Goal: Task Accomplishment & Management: Manage account settings

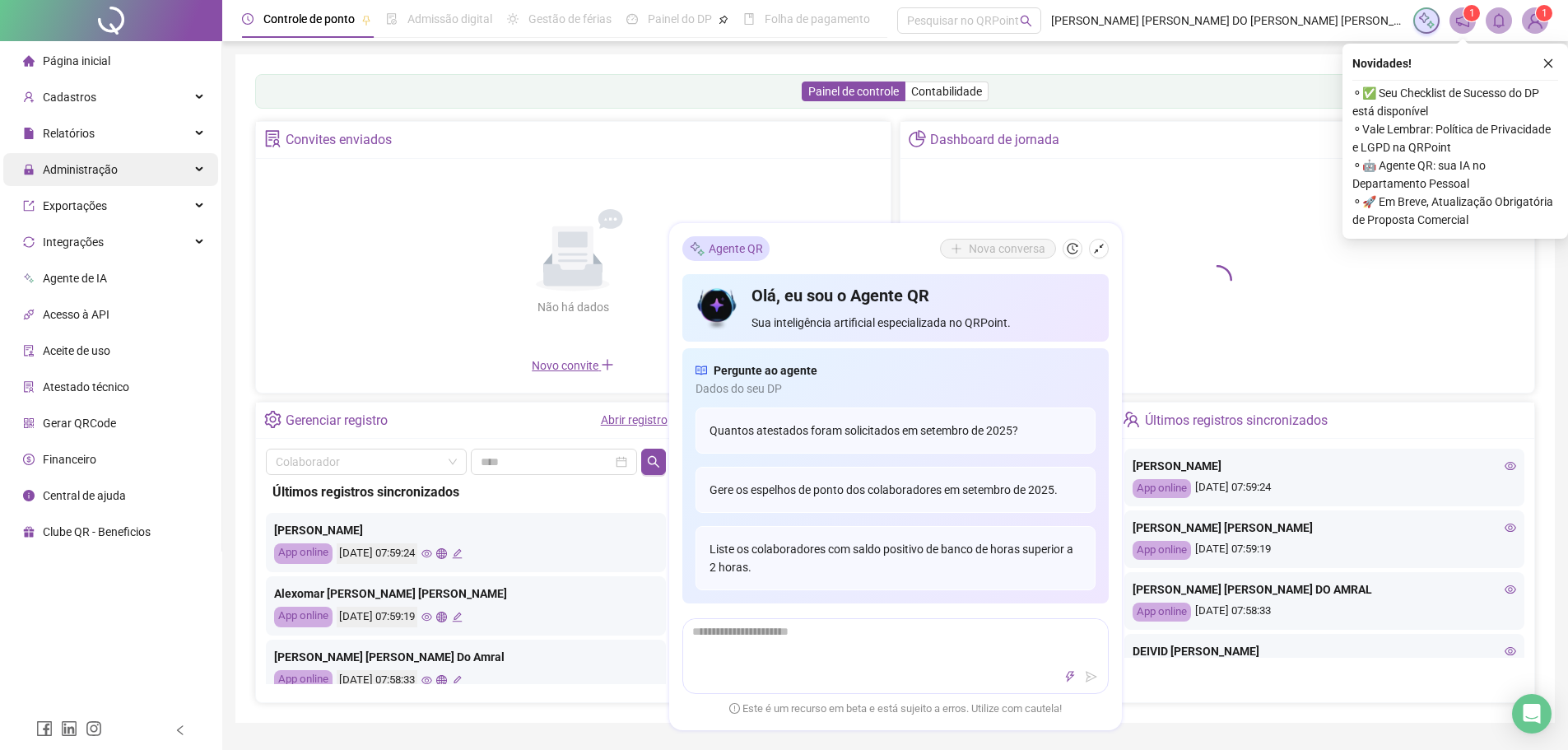
click at [109, 167] on span "Administração" at bounding box center [80, 169] width 75 height 13
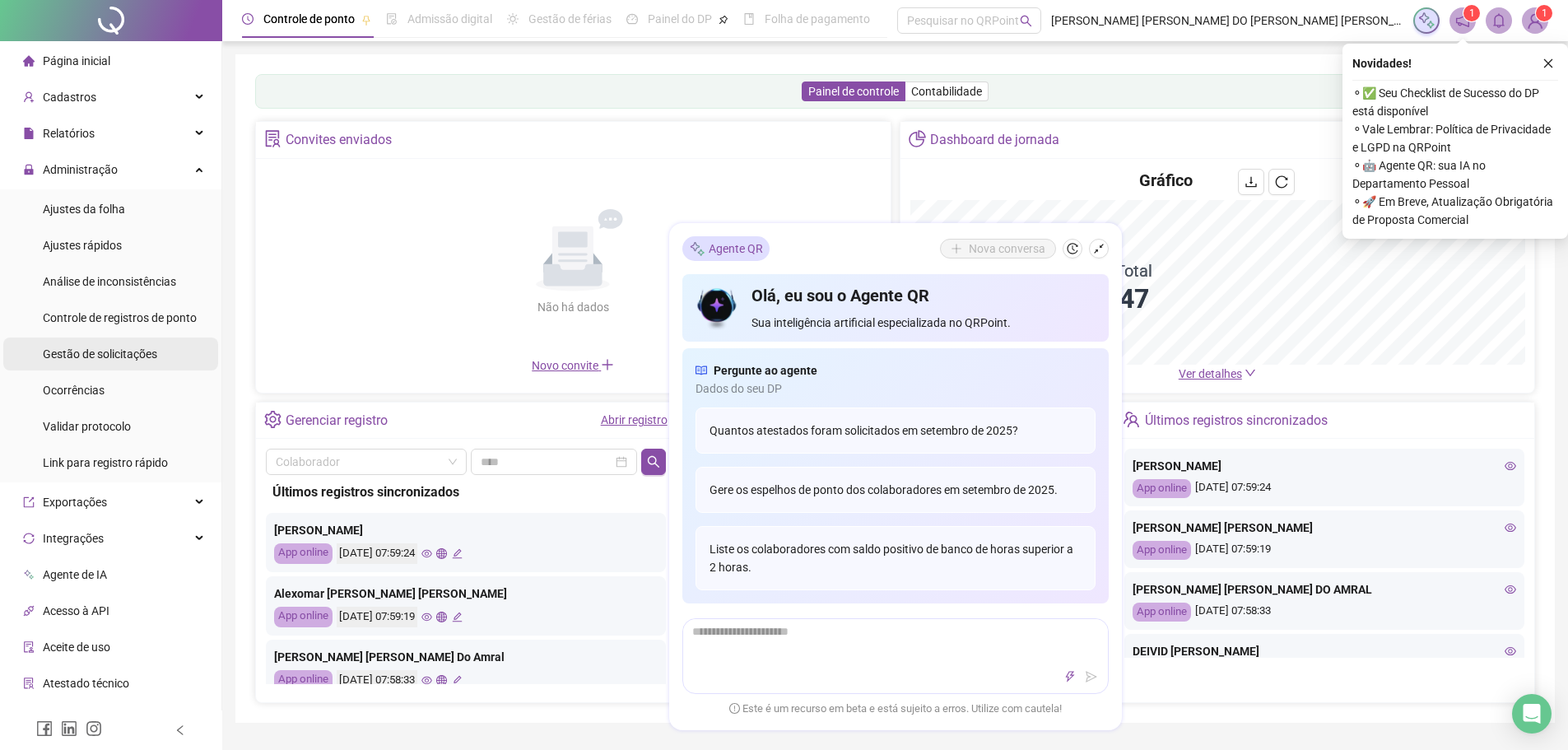
click at [126, 358] on span "Gestão de solicitações" at bounding box center [100, 354] width 115 height 13
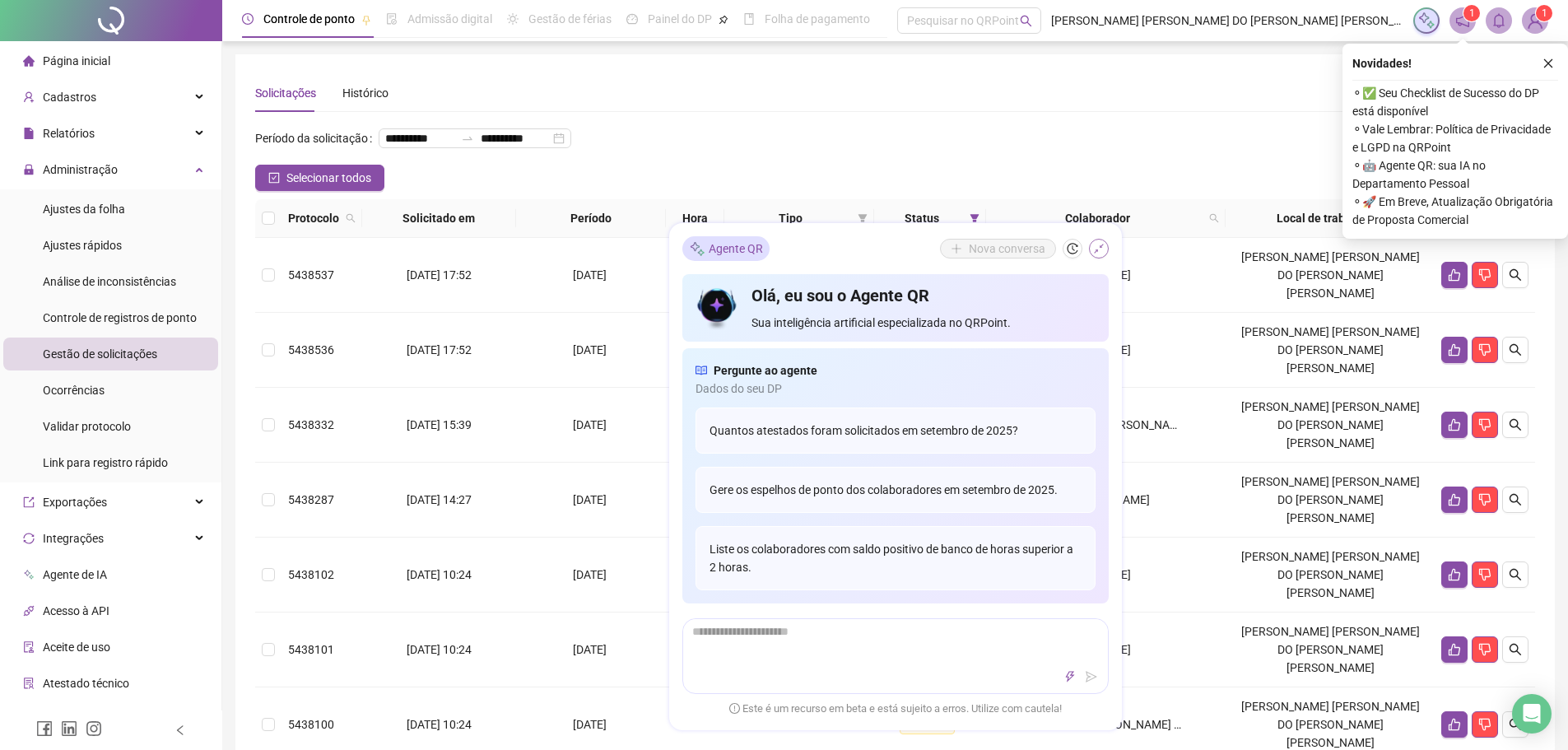
click at [1097, 247] on icon "shrink" at bounding box center [1098, 248] width 12 height 12
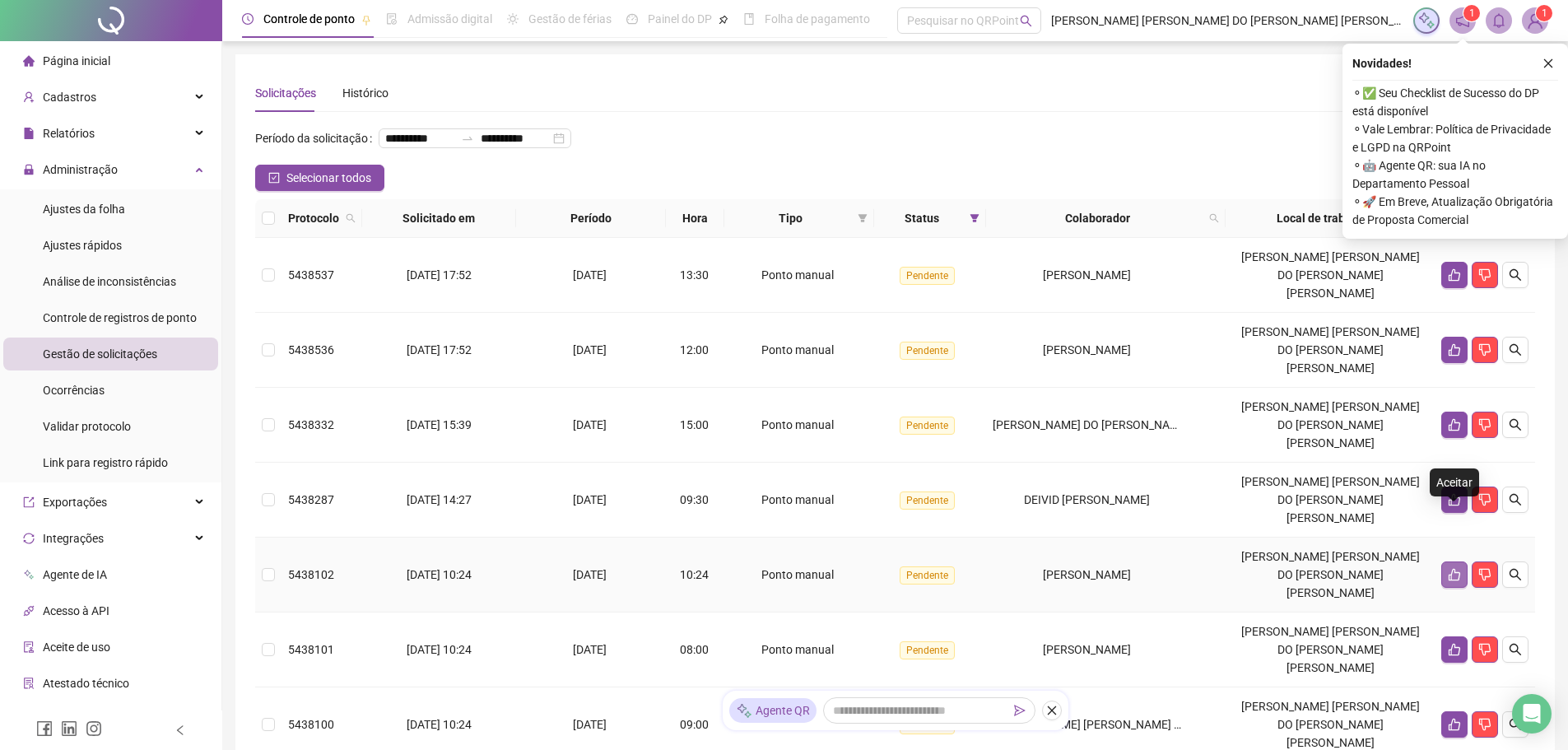
click at [1448, 562] on button "button" at bounding box center [1454, 574] width 26 height 26
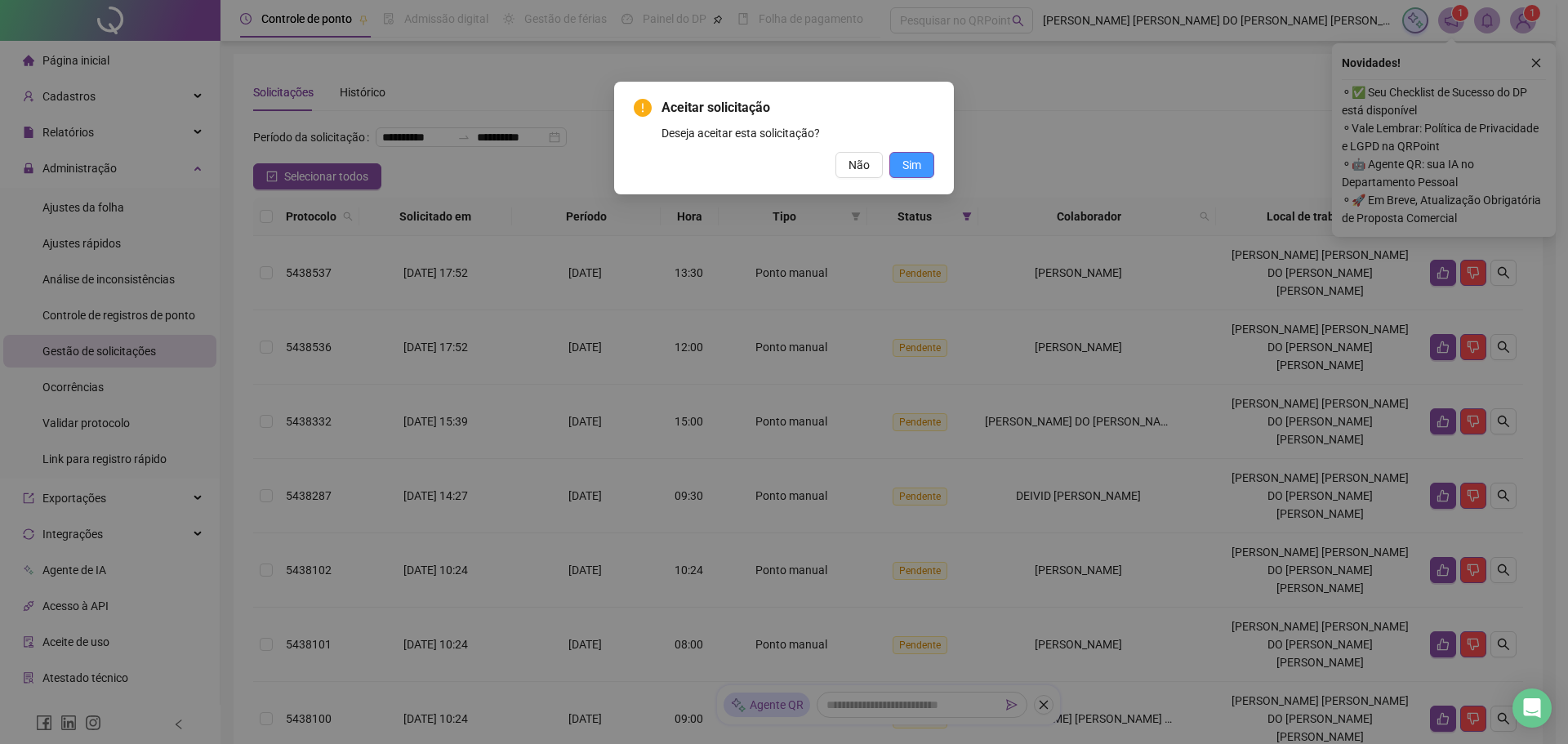
click at [898, 158] on button "Sim" at bounding box center [912, 164] width 45 height 26
click at [911, 165] on span "Sim" at bounding box center [912, 165] width 19 height 18
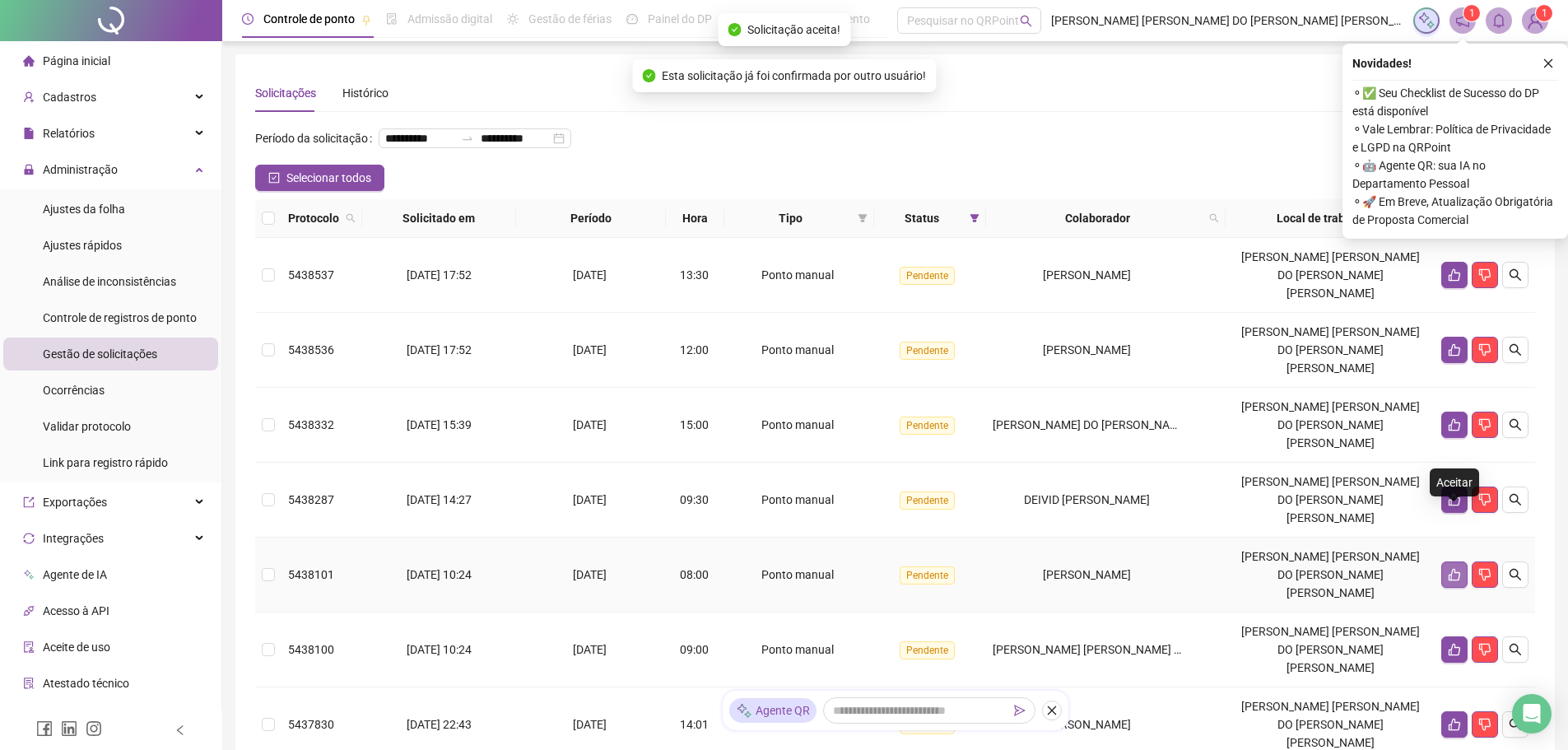
click at [1452, 568] on icon "like" at bounding box center [1454, 574] width 13 height 13
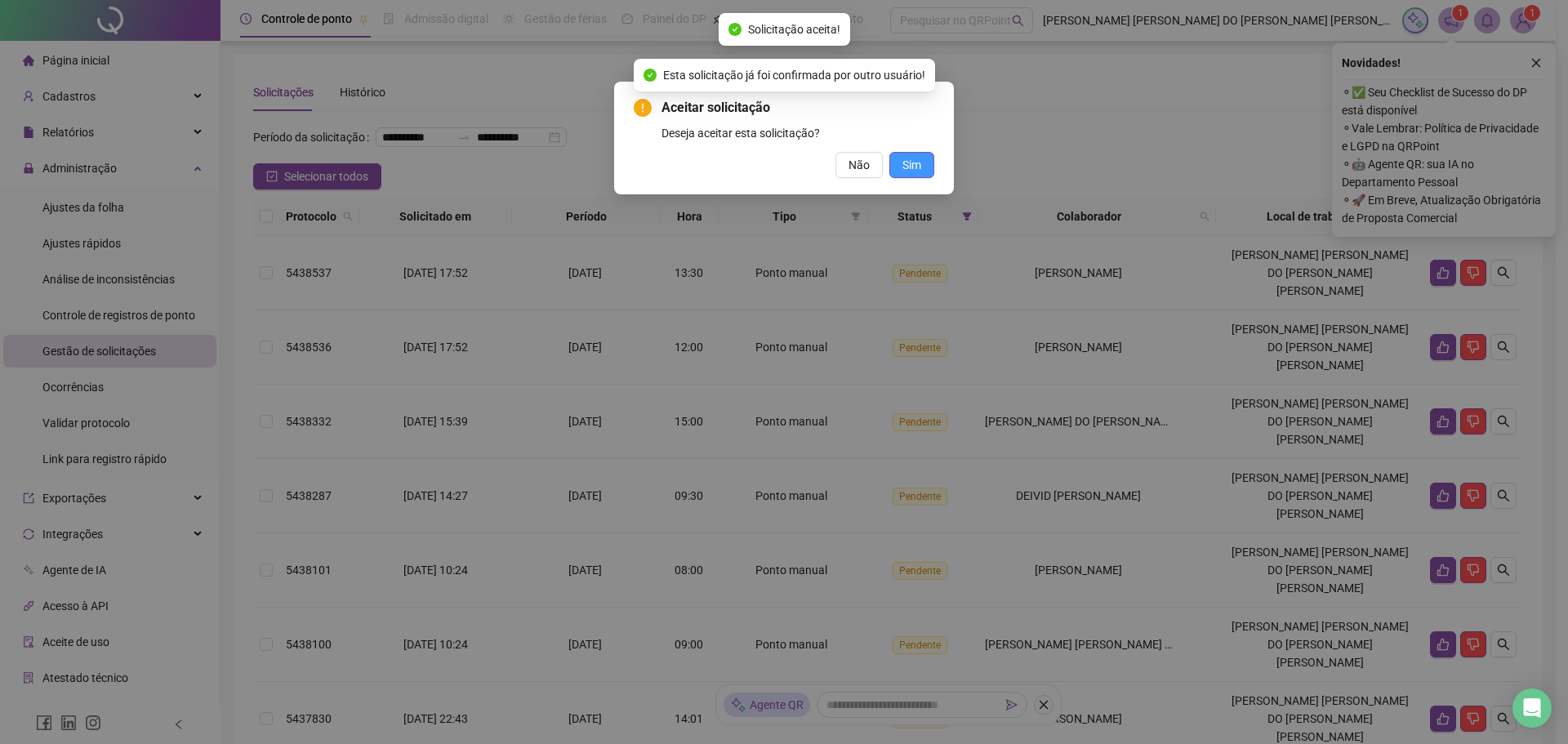
click at [895, 161] on button "Sim" at bounding box center [912, 164] width 45 height 26
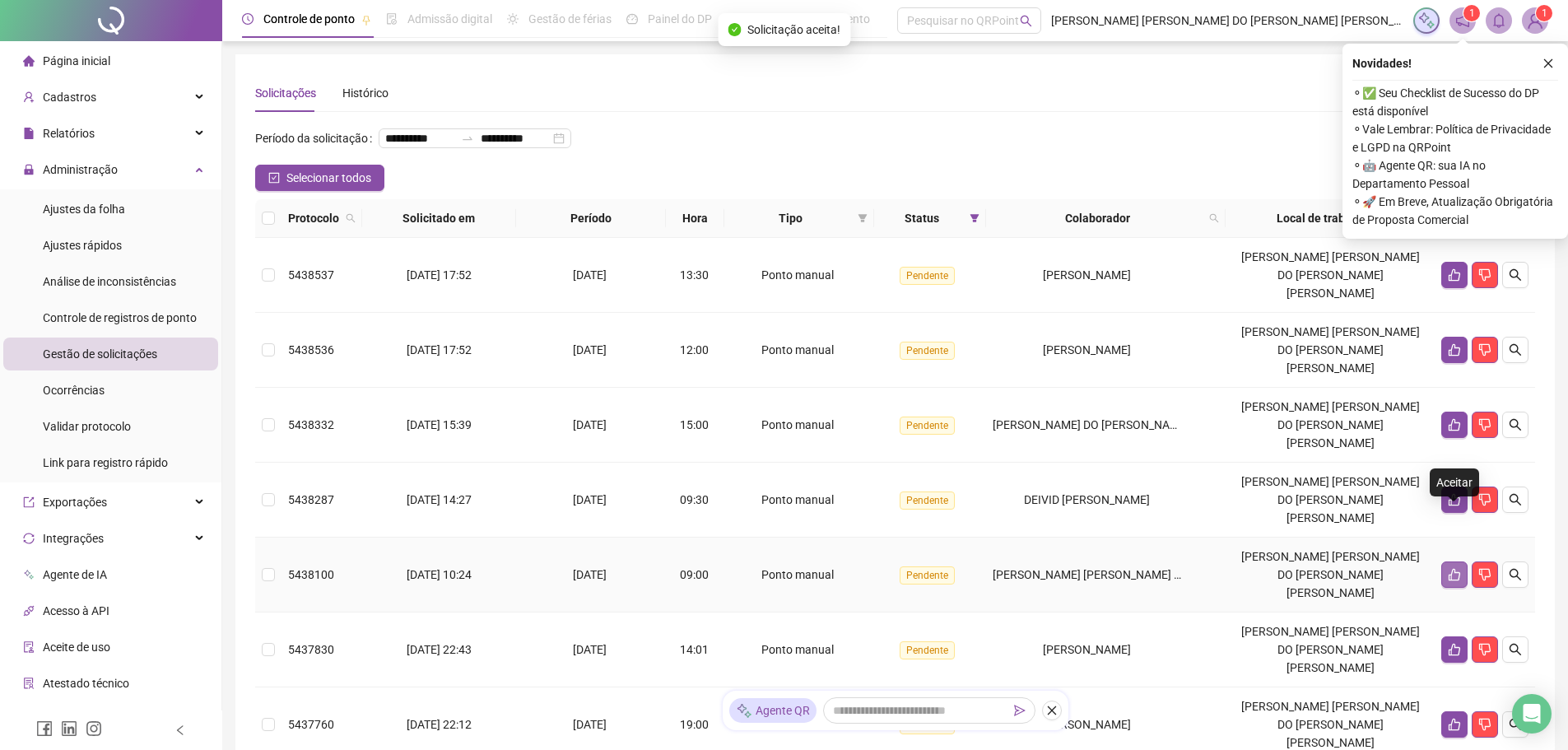
click at [1448, 568] on icon "like" at bounding box center [1454, 574] width 13 height 13
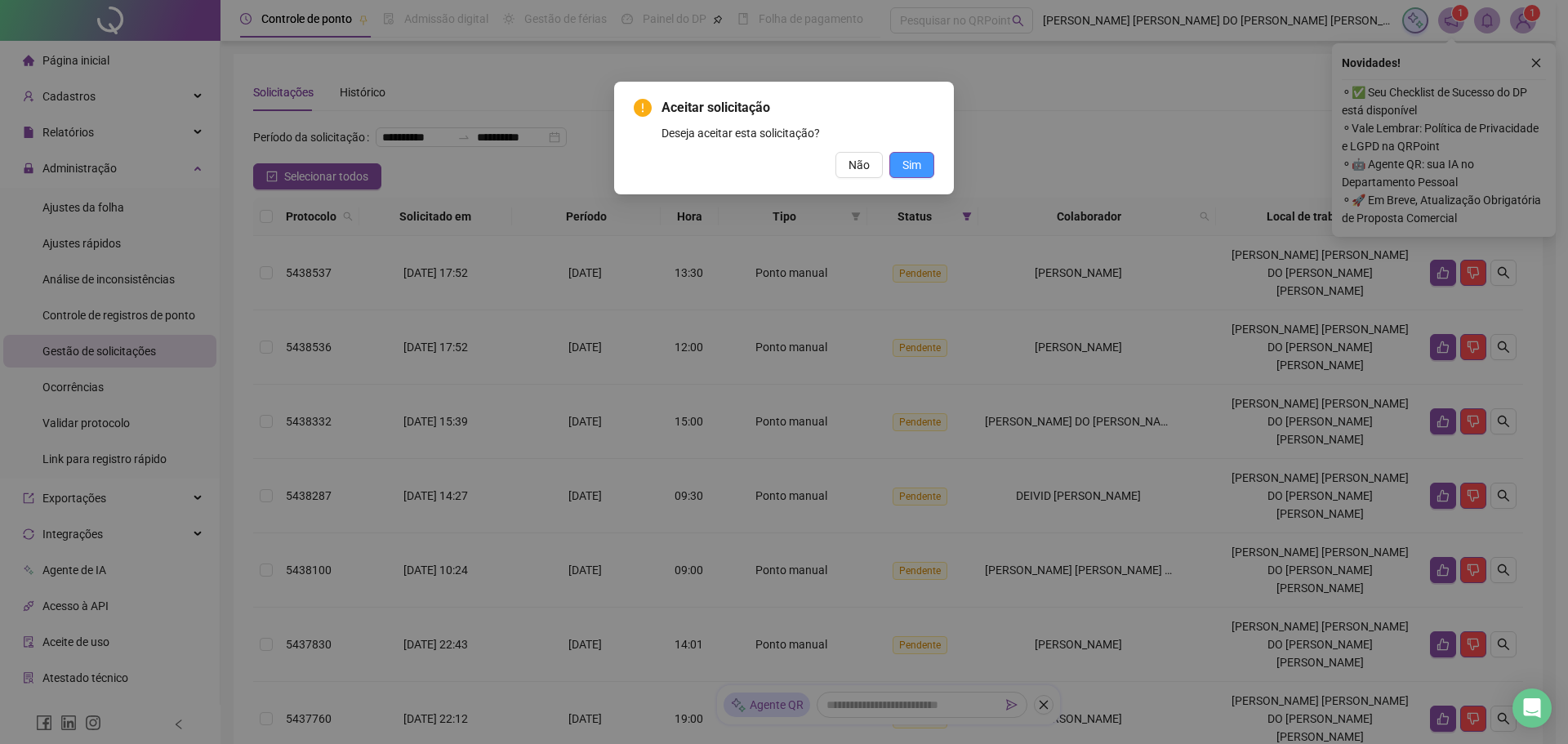
click at [915, 163] on span "Sim" at bounding box center [912, 165] width 19 height 18
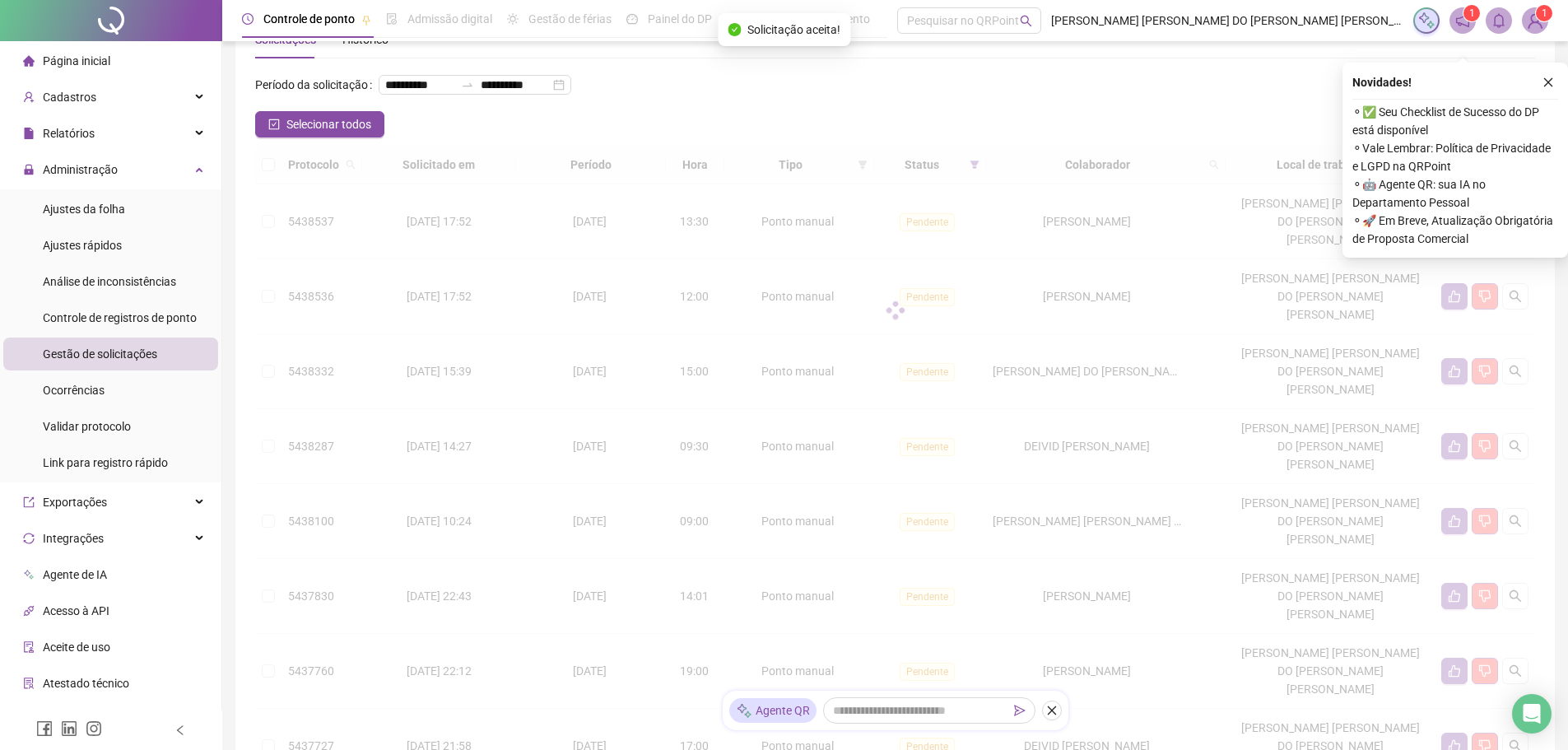
scroll to position [82, 0]
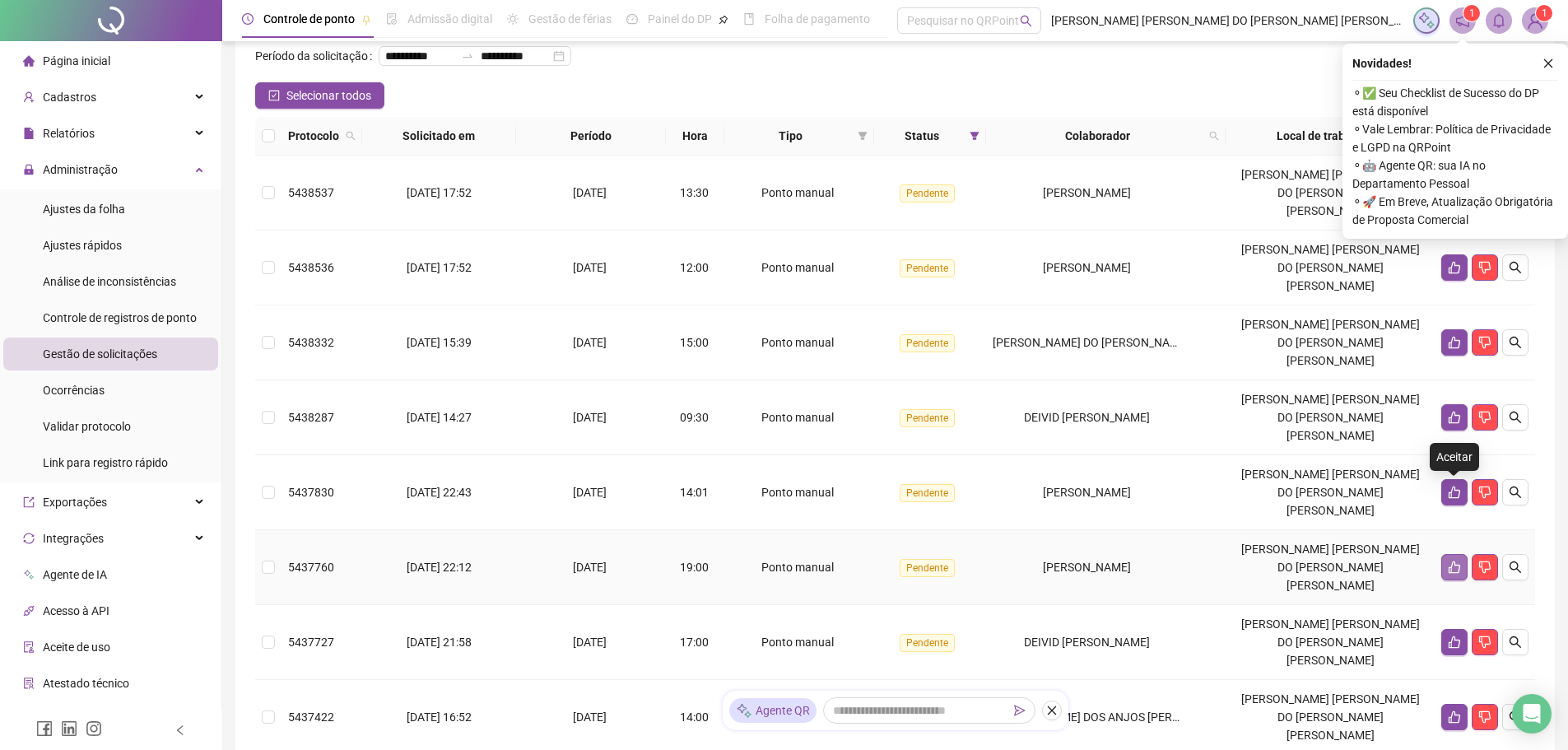
click at [1456, 562] on icon "like" at bounding box center [1454, 568] width 12 height 13
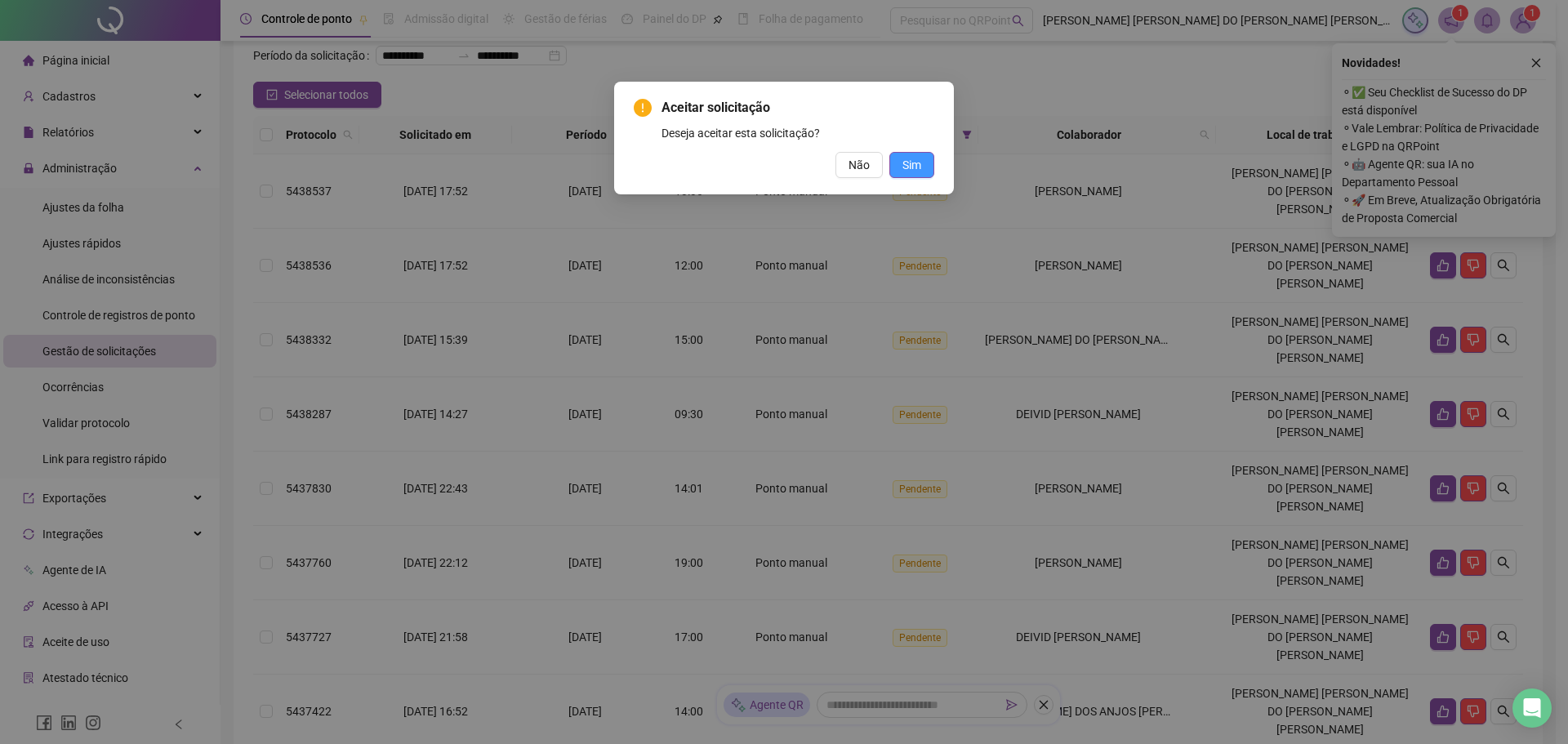
click at [928, 164] on button "Sim" at bounding box center [912, 164] width 45 height 26
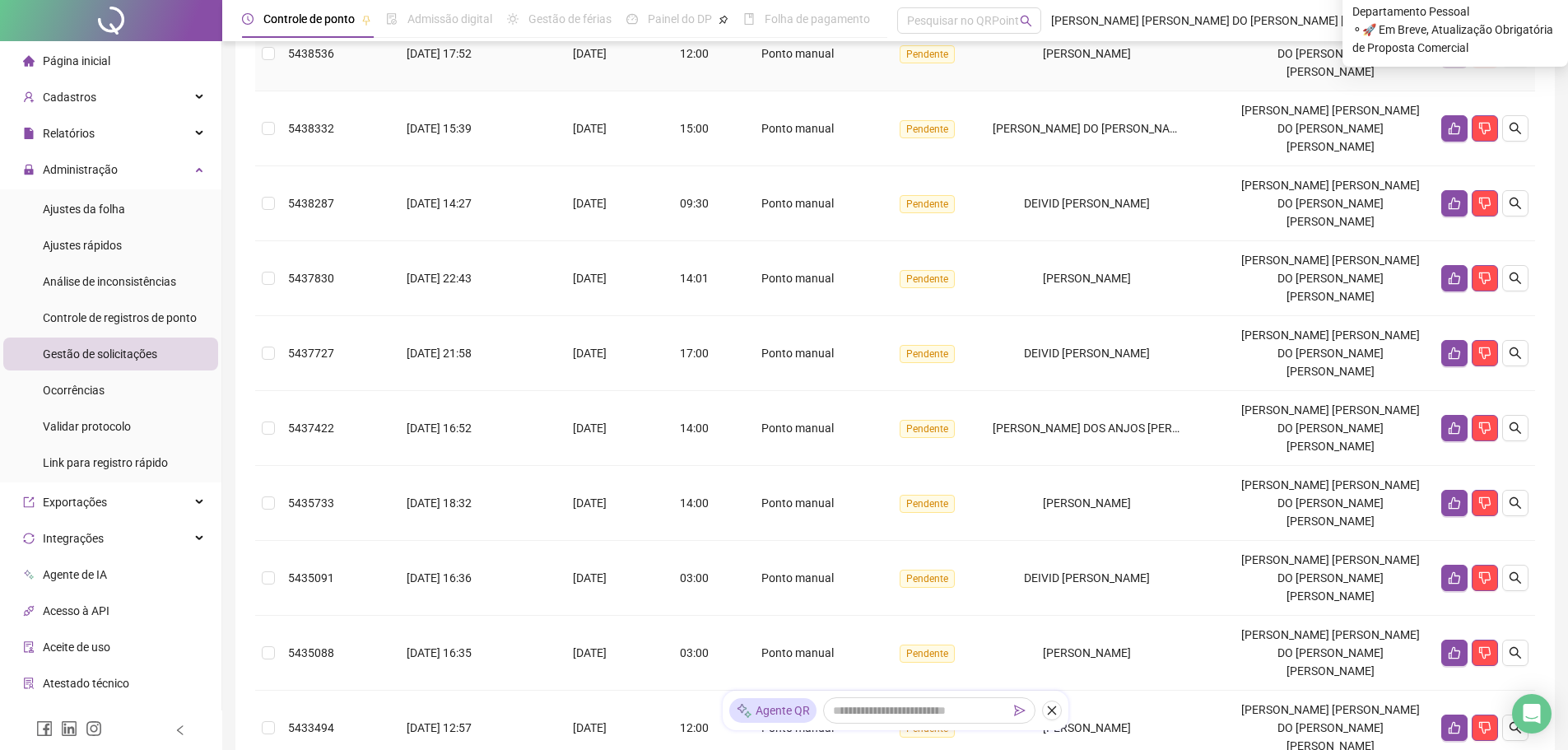
scroll to position [372, 0]
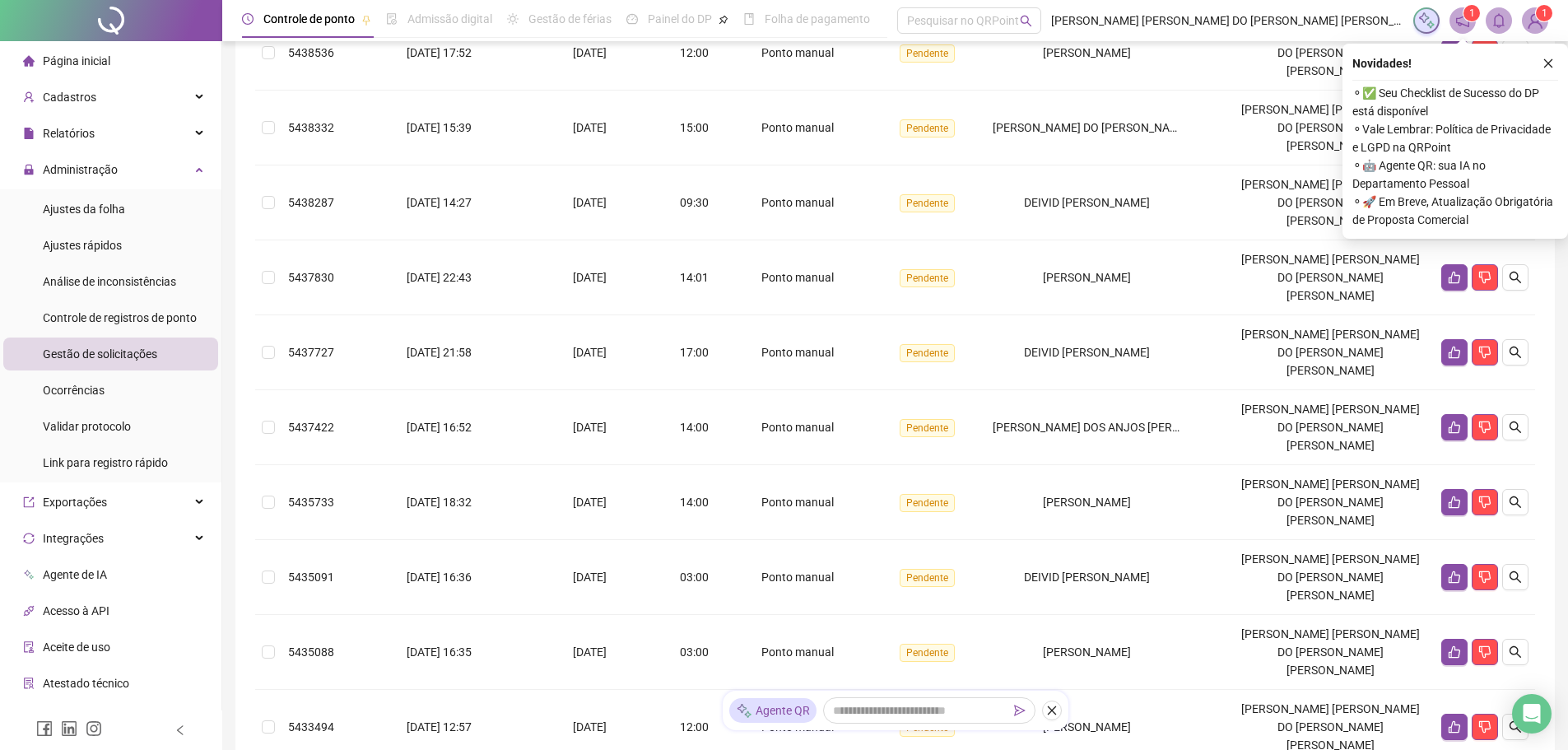
click at [1549, 65] on icon "close" at bounding box center [1548, 63] width 12 height 12
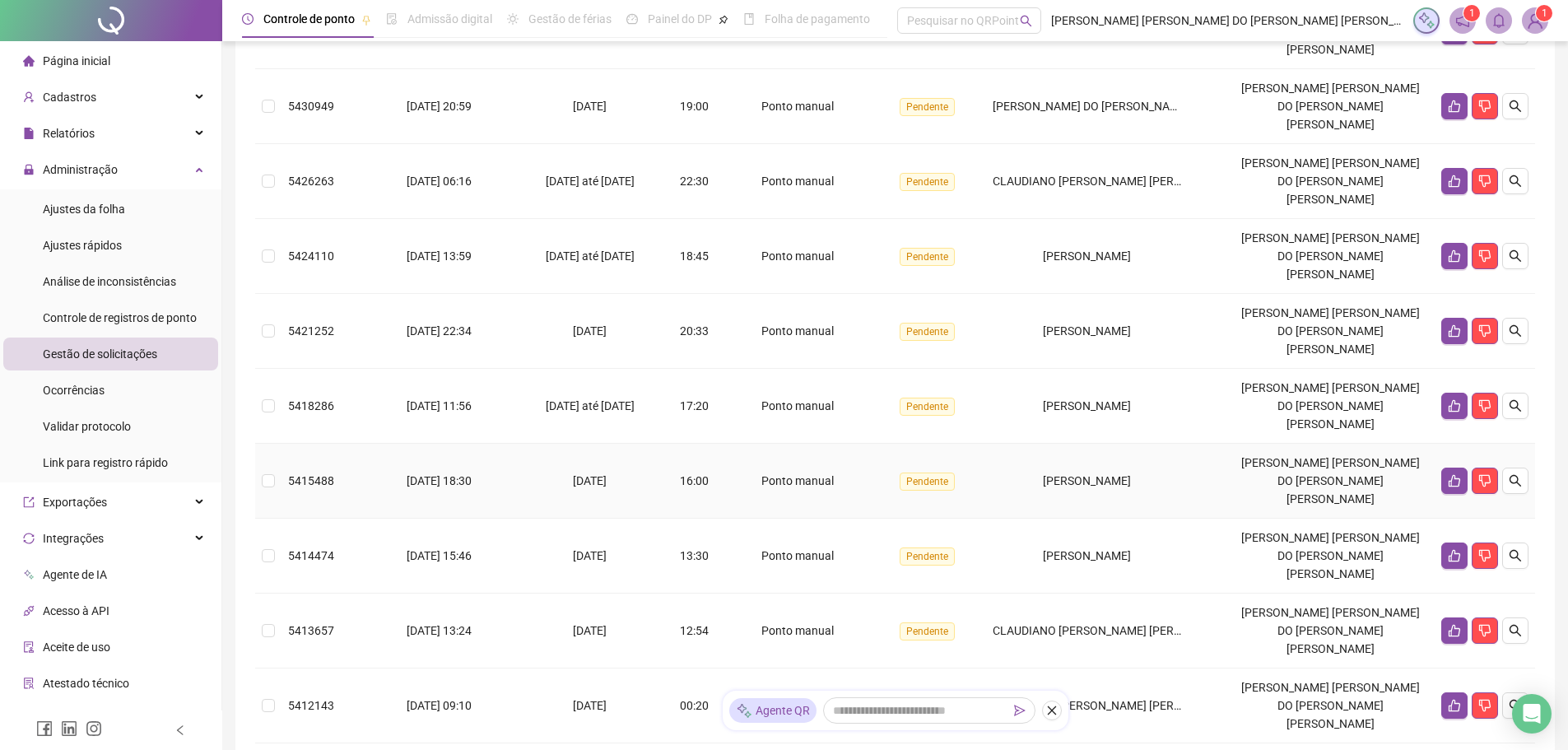
scroll to position [289, 0]
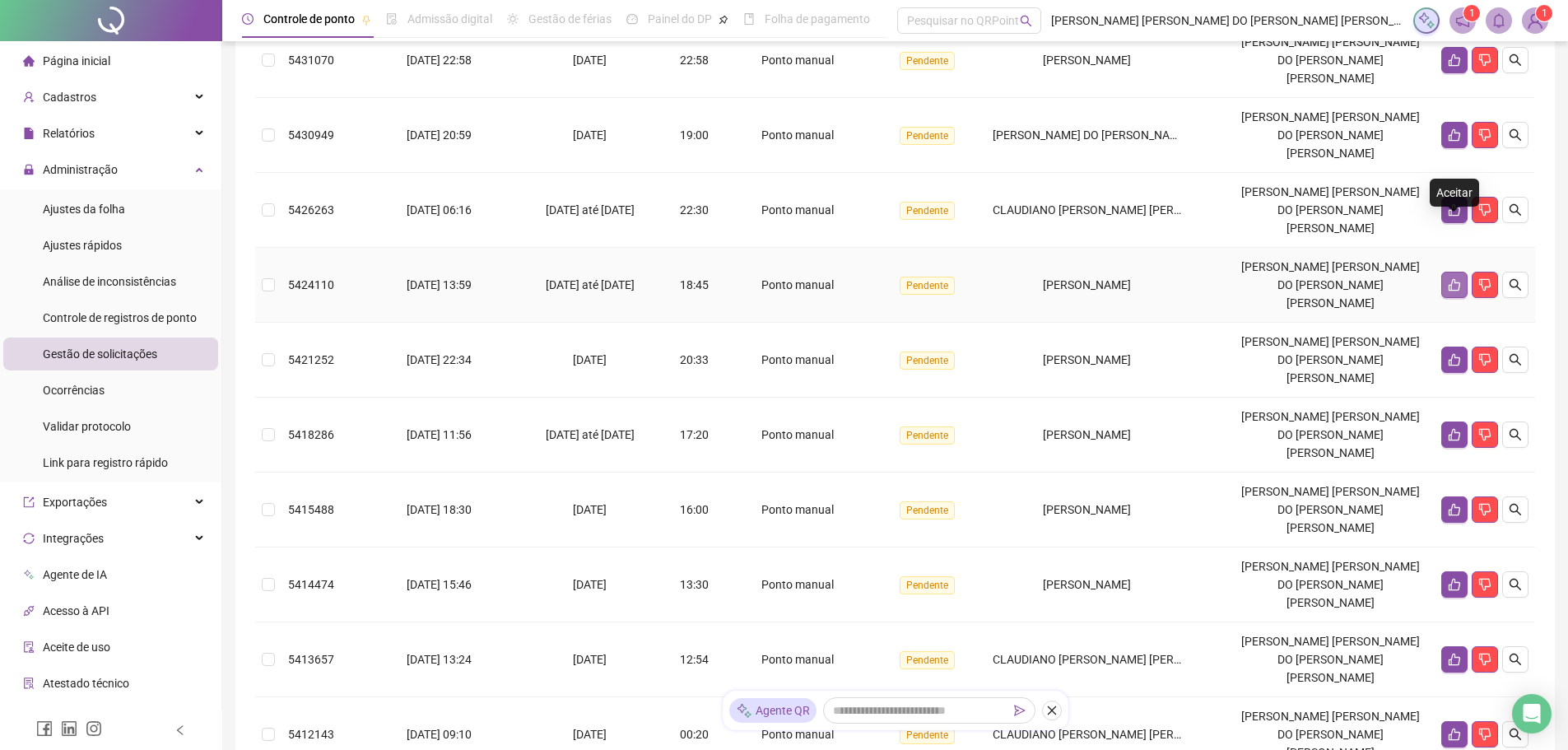
click at [1463, 271] on button "button" at bounding box center [1454, 284] width 26 height 26
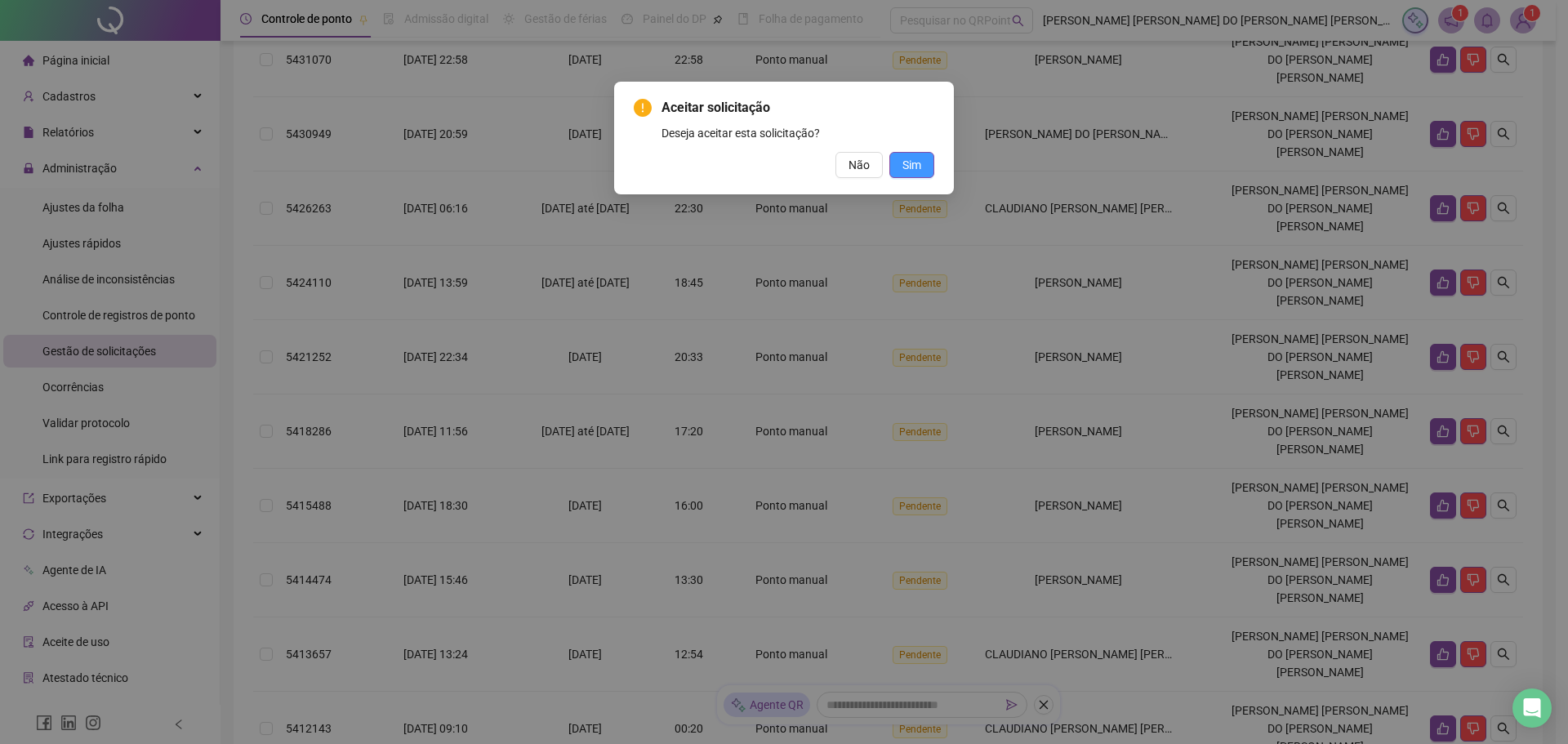
click at [906, 169] on span "Sim" at bounding box center [912, 165] width 19 height 18
click at [912, 169] on span "Sim" at bounding box center [912, 165] width 19 height 18
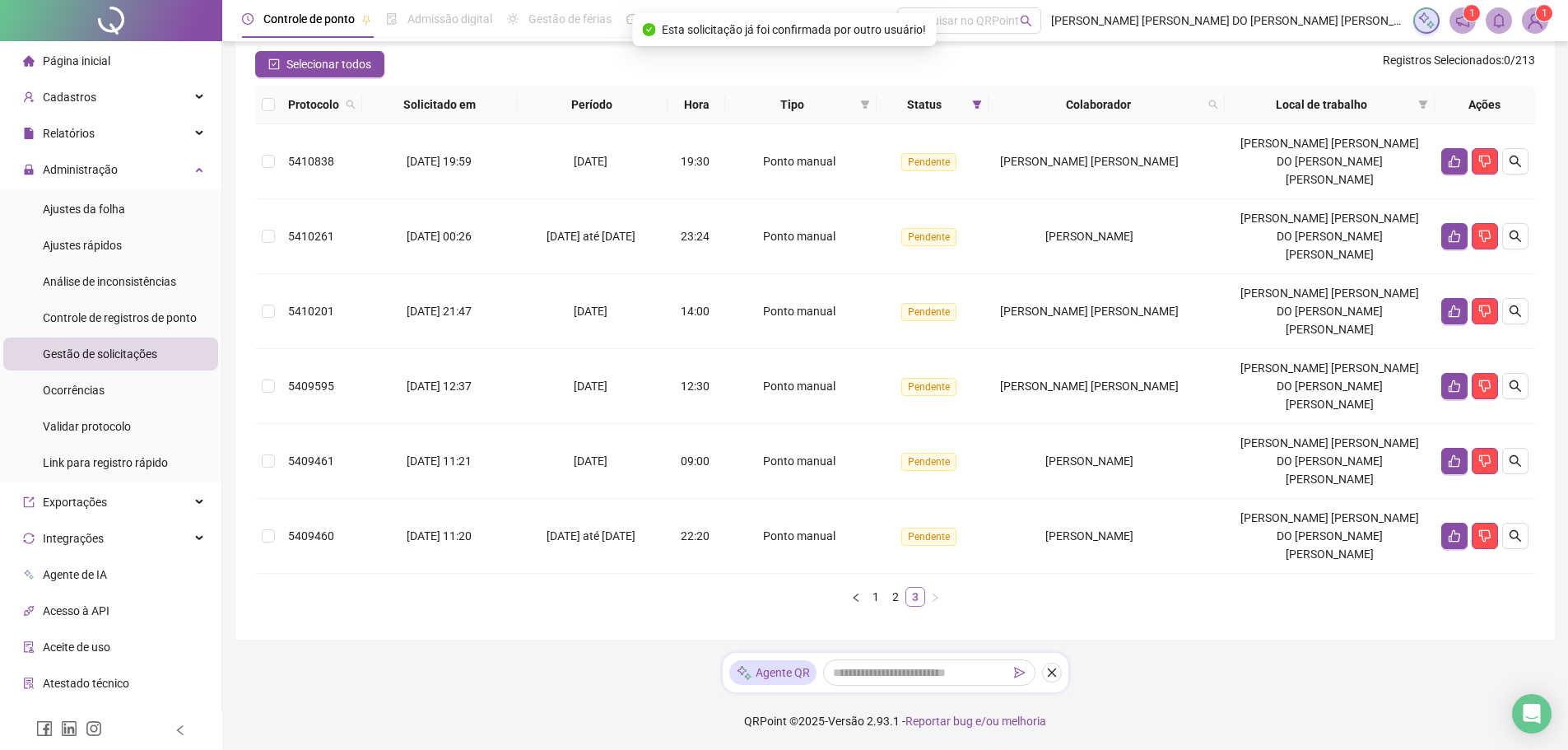
scroll to position [31, 0]
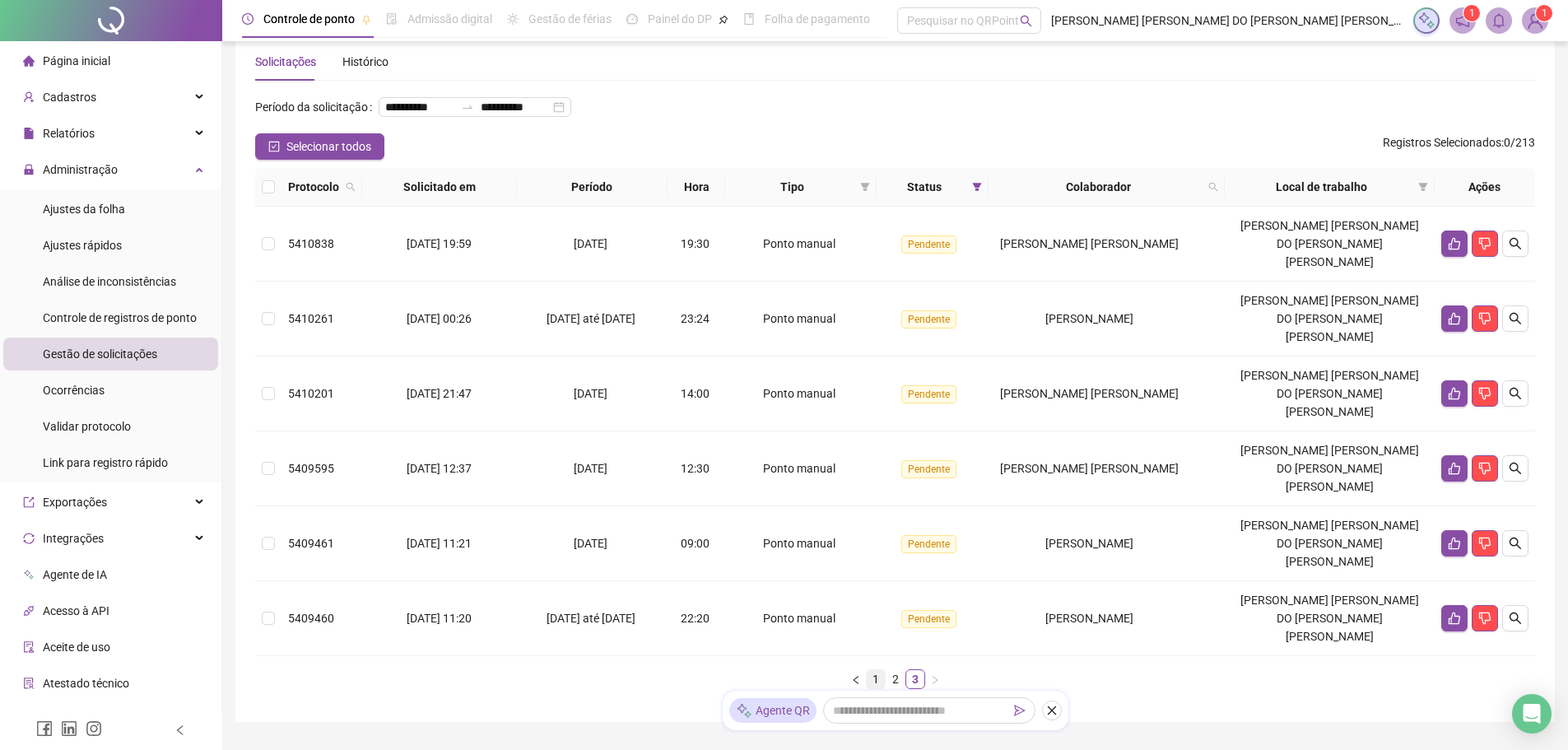
click at [883, 670] on link "1" at bounding box center [875, 679] width 18 height 18
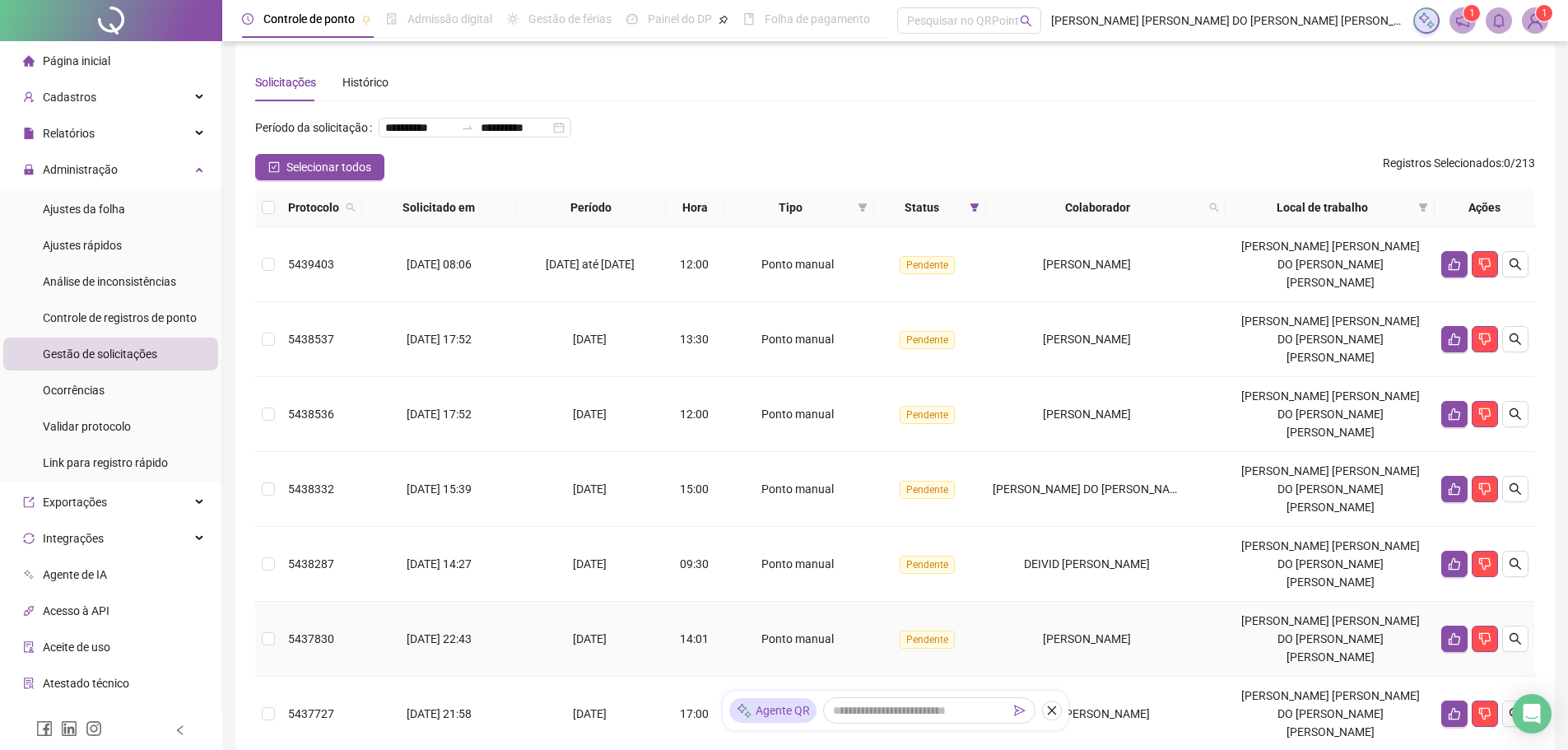
scroll to position [0, 0]
